Goal: Find contact information: Find contact information

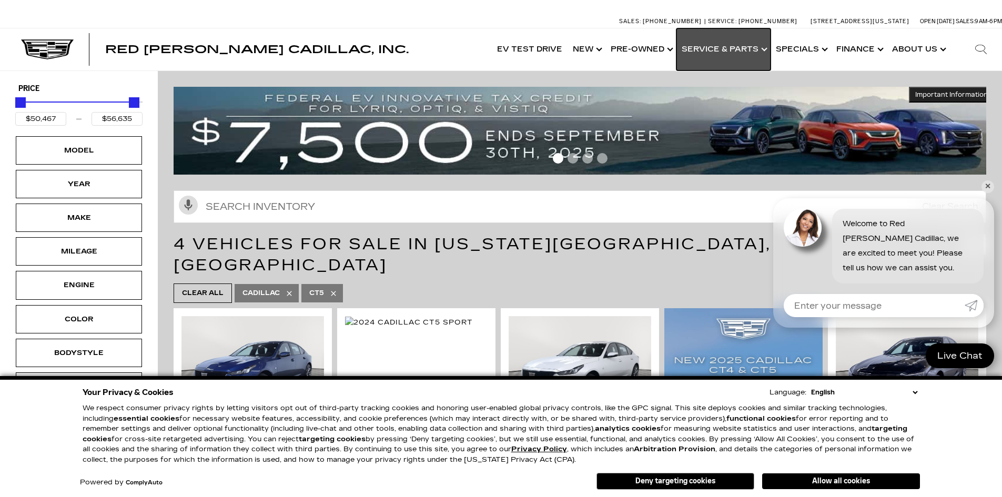
click at [729, 56] on link "Show Service & Parts" at bounding box center [723, 49] width 94 height 42
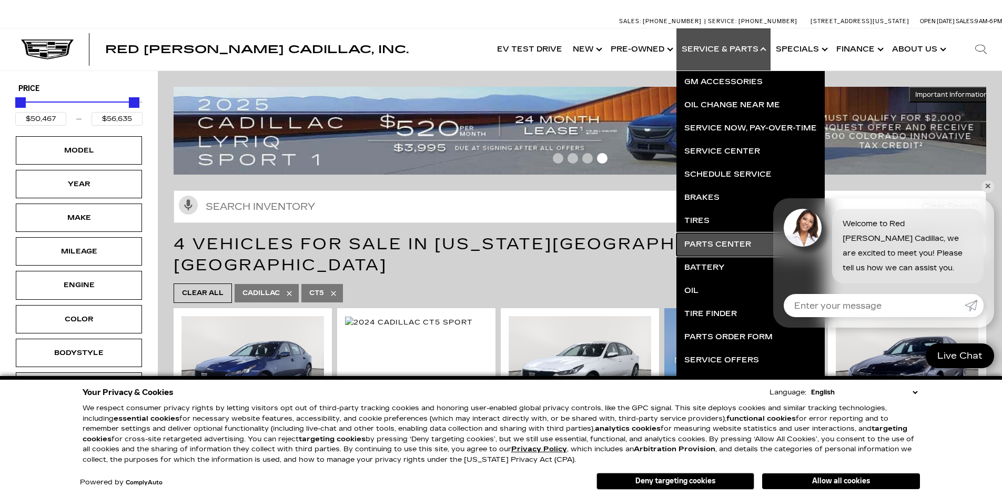
click at [725, 245] on link "Parts Center" at bounding box center [750, 244] width 148 height 23
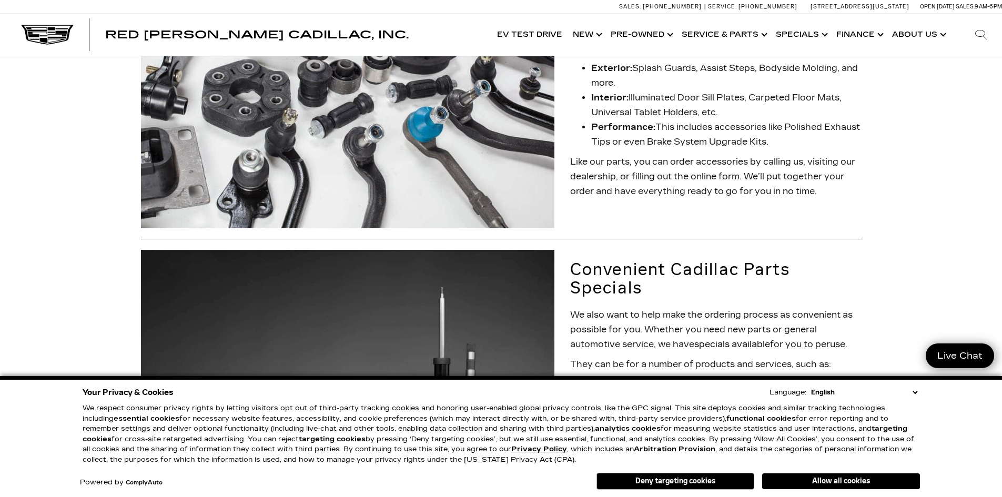
scroll to position [350, 0]
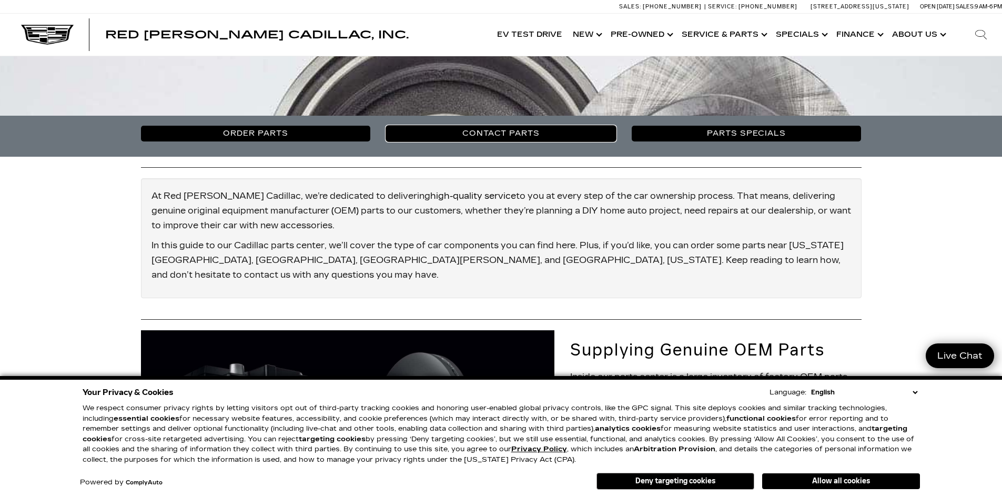
click at [503, 132] on link "Contact Parts" at bounding box center [501, 134] width 230 height 16
